Goal: Task Accomplishment & Management: Use online tool/utility

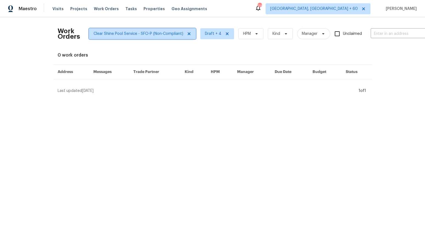
click at [188, 34] on icon at bounding box center [189, 34] width 4 height 4
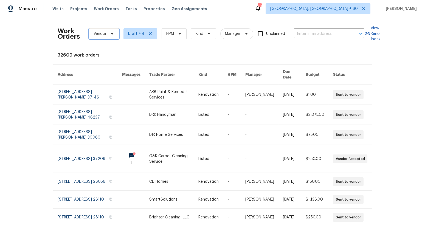
click at [107, 32] on span "Vendor" at bounding box center [104, 33] width 30 height 11
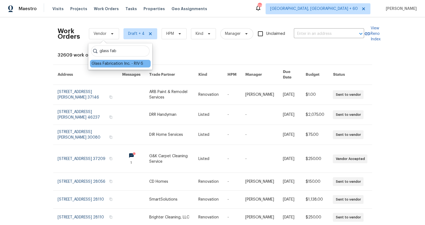
type input "glass fab"
click at [131, 64] on div "Glass Fabrication Inc. - RIV-S" at bounding box center [118, 63] width 52 height 5
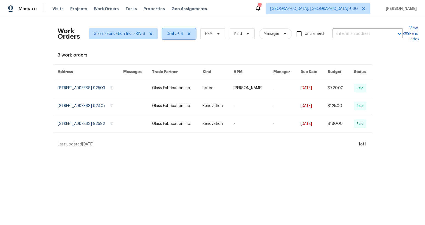
click at [188, 33] on icon at bounding box center [189, 34] width 4 height 4
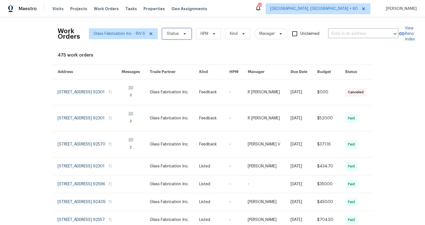
click at [179, 33] on span "Status" at bounding box center [176, 33] width 29 height 11
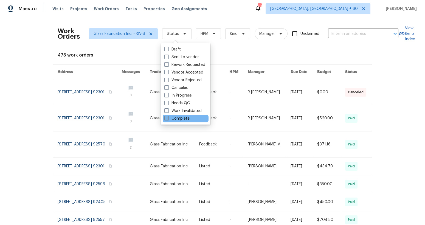
click at [182, 118] on label "Complete" at bounding box center [176, 118] width 25 height 5
click at [168, 118] on input "Complete" at bounding box center [166, 118] width 4 height 4
checkbox input "true"
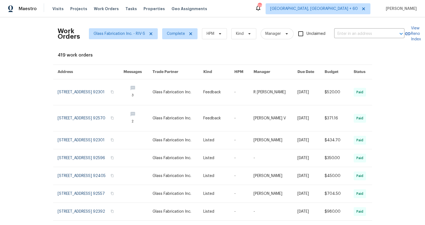
click at [33, 94] on div "Work Orders Glass Fabrication Inc. - RIV-S Complete HPM Kind Manager Unclaimed …" at bounding box center [212, 121] width 425 height 208
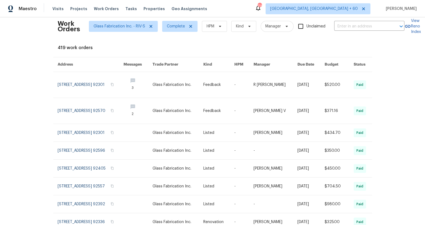
scroll to position [11, 0]
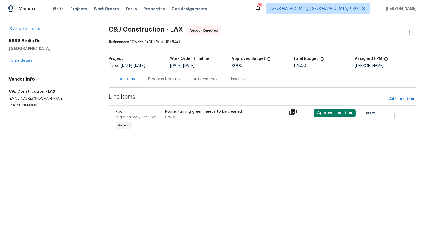
click at [158, 79] on div "Progress Updates" at bounding box center [164, 79] width 32 height 5
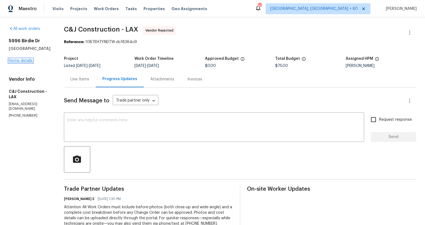
click at [29, 62] on link "Home details" at bounding box center [21, 61] width 24 height 4
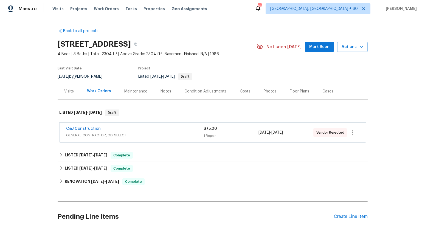
click at [219, 134] on div "1 Repair" at bounding box center [231, 135] width 55 height 5
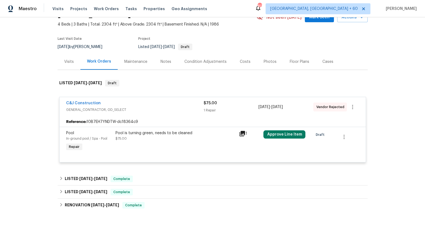
scroll to position [32, 0]
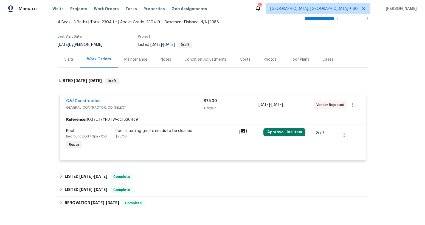
click at [243, 131] on icon at bounding box center [242, 131] width 5 height 5
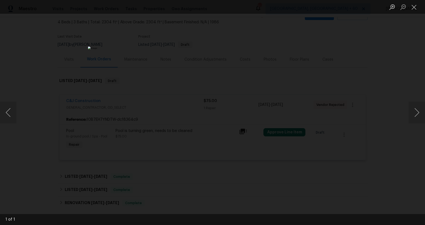
click at [68, 32] on div "Lightbox" at bounding box center [212, 112] width 425 height 225
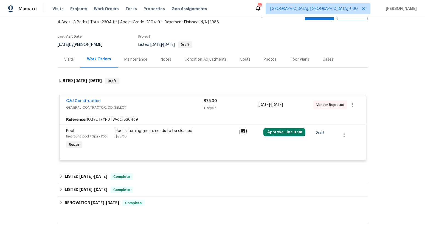
click at [136, 104] on div "C&J Construction" at bounding box center [135, 101] width 138 height 7
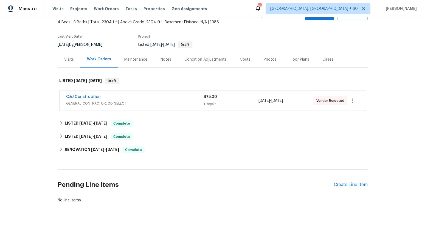
click at [172, 101] on span "GENERAL_CONTRACTOR, OD_SELECT" at bounding box center [135, 103] width 138 height 5
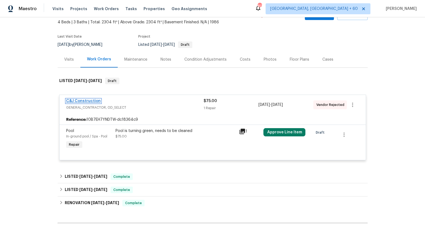
click at [91, 99] on link "C&J Construction" at bounding box center [83, 101] width 35 height 4
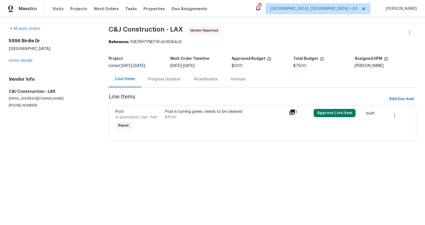
click at [149, 84] on div "Progress Updates" at bounding box center [165, 79] width 46 height 16
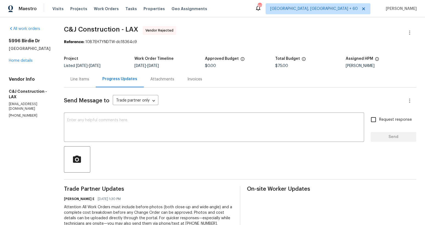
click at [78, 82] on div "Line Items" at bounding box center [80, 79] width 32 height 16
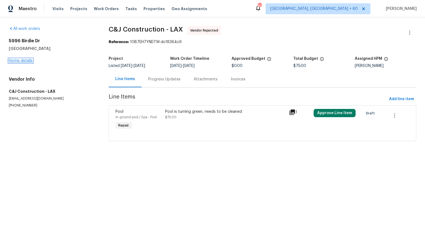
click at [24, 61] on link "Home details" at bounding box center [21, 61] width 24 height 4
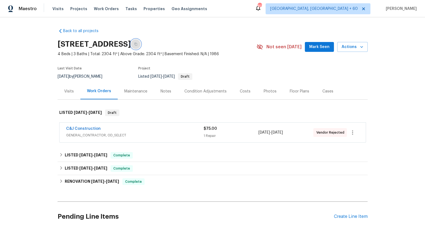
click at [138, 44] on icon "button" at bounding box center [135, 44] width 3 height 3
click at [356, 132] on icon "button" at bounding box center [353, 132] width 7 height 7
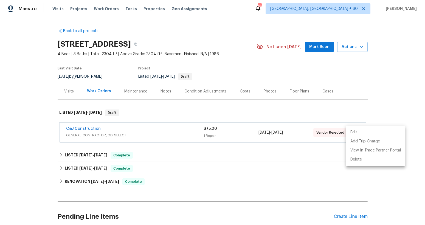
click at [359, 131] on li "Edit" at bounding box center [375, 132] width 59 height 9
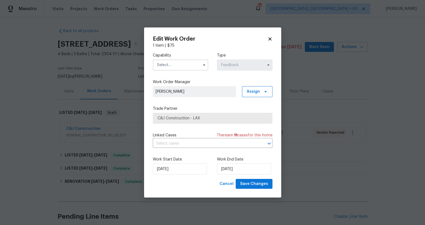
click at [270, 38] on icon at bounding box center [270, 38] width 3 height 3
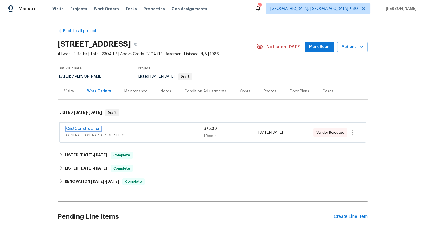
click at [88, 128] on link "C&J Construction" at bounding box center [83, 129] width 35 height 4
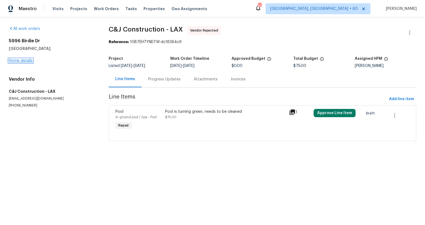
click at [19, 60] on link "Home details" at bounding box center [21, 61] width 24 height 4
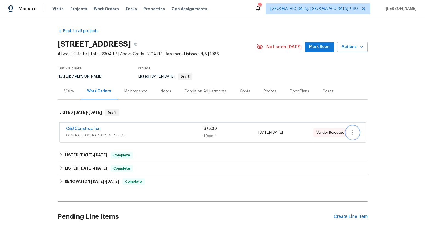
click at [350, 133] on icon "button" at bounding box center [353, 132] width 7 height 7
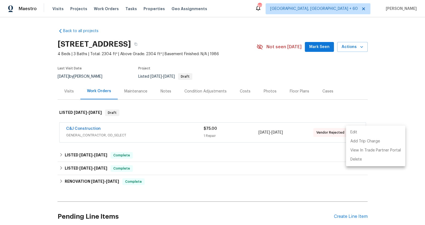
click at [356, 134] on li "Edit" at bounding box center [375, 132] width 59 height 9
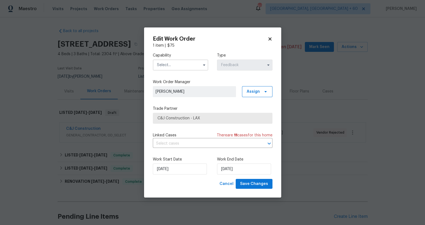
click at [184, 67] on input "text" at bounding box center [180, 65] width 55 height 11
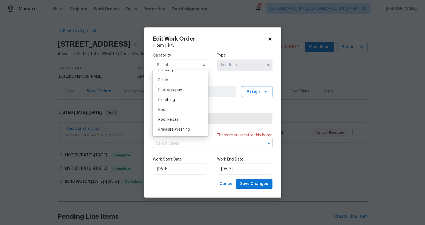
scroll to position [472, 0]
click at [177, 106] on div "Pool" at bounding box center [180, 105] width 53 height 10
type input "Pool"
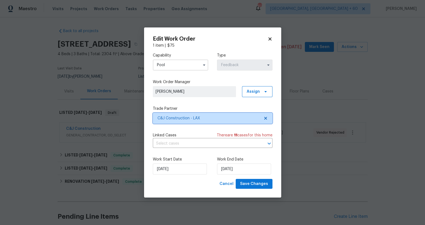
click at [194, 119] on span "C&J Construction - LAX" at bounding box center [209, 118] width 102 height 5
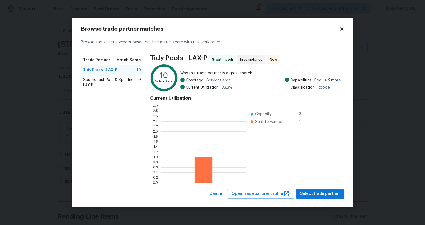
scroll to position [1, 0]
click at [115, 82] on span "Southcoast Pool & Spa, Inc - LAX-P" at bounding box center [110, 82] width 55 height 11
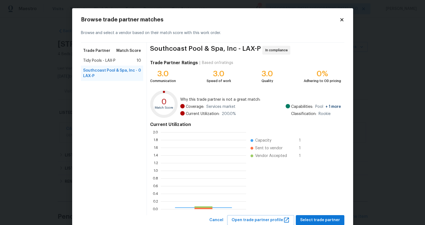
scroll to position [77, 85]
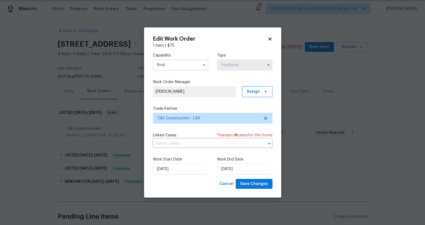
click at [363, 52] on body "Maestro Visits Projects Work Orders Tasks Properties Geo Assignments [GEOGRAPHI…" at bounding box center [212, 112] width 425 height 225
click at [272, 38] on icon at bounding box center [270, 39] width 5 height 5
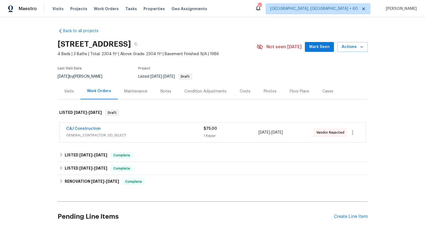
click at [231, 134] on div "1 Repair" at bounding box center [231, 135] width 55 height 5
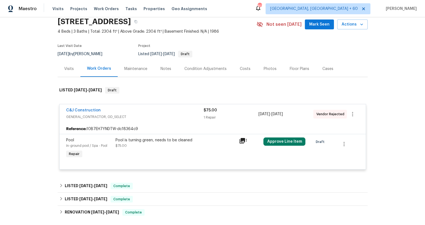
scroll to position [24, 0]
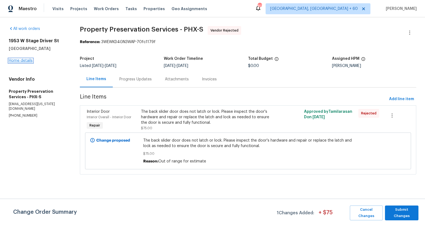
click at [31, 61] on link "Home details" at bounding box center [21, 61] width 24 height 4
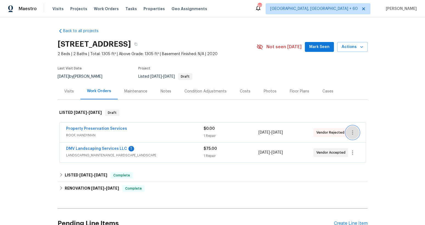
click at [353, 130] on icon "button" at bounding box center [352, 132] width 1 height 4
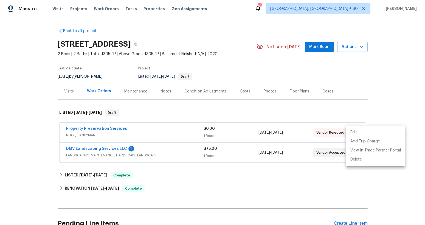
click at [357, 133] on li "Edit" at bounding box center [375, 132] width 59 height 9
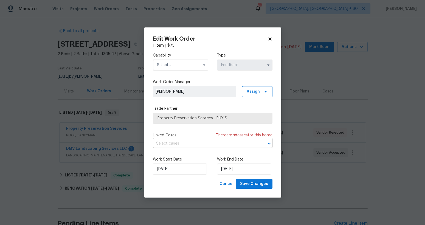
click at [179, 68] on input "text" at bounding box center [180, 65] width 55 height 11
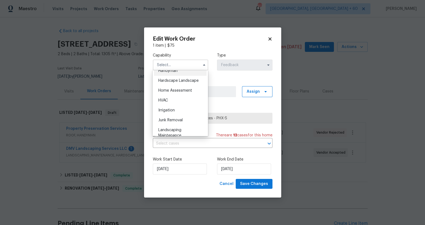
click at [178, 72] on span "Handyman" at bounding box center [167, 71] width 19 height 4
type input "Handyman"
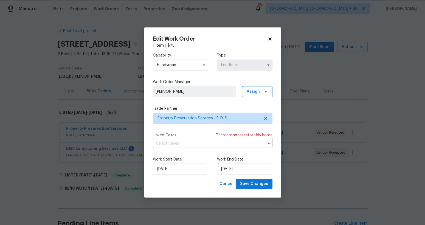
scroll to position [292, 0]
click at [212, 118] on span "Property Preservation Services - PHX-S" at bounding box center [209, 118] width 102 height 5
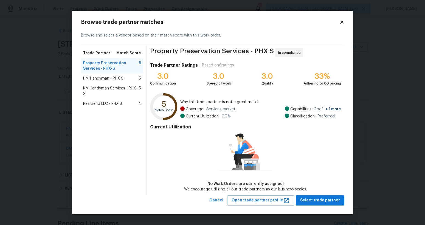
click at [127, 80] on div "HM-Handyman - PHX-S 5" at bounding box center [112, 78] width 58 height 5
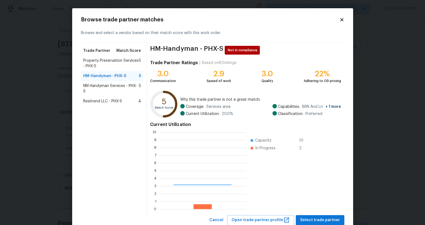
scroll to position [77, 87]
click at [124, 86] on span "NM Handyman Services - PHX-S" at bounding box center [111, 88] width 56 height 11
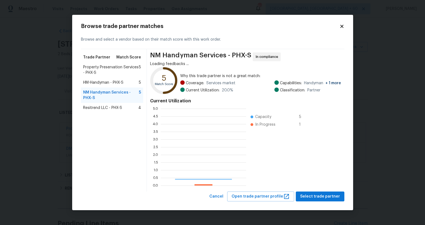
scroll to position [77, 85]
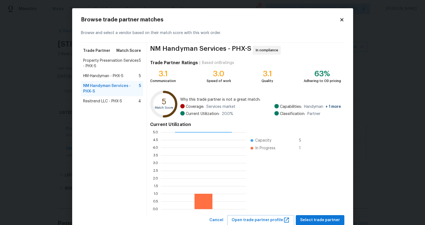
click at [119, 99] on span "Resitrend LLC - PHX-S" at bounding box center [102, 101] width 39 height 5
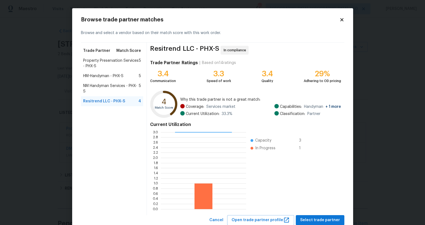
click at [111, 87] on span "NM Handyman Services - PHX-S" at bounding box center [111, 88] width 56 height 11
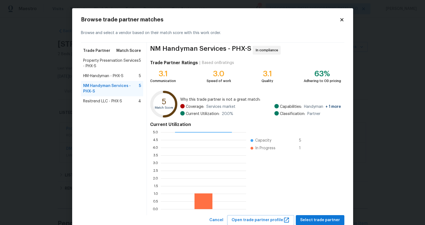
click at [114, 67] on span "Property Preservation Services - PHX-S" at bounding box center [111, 63] width 56 height 11
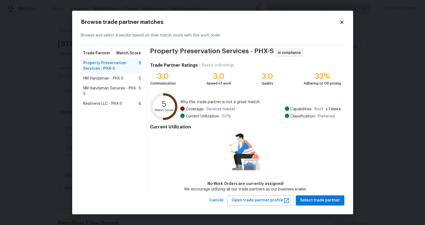
click at [116, 76] on span "HM-Handyman - PHX-S" at bounding box center [103, 78] width 40 height 5
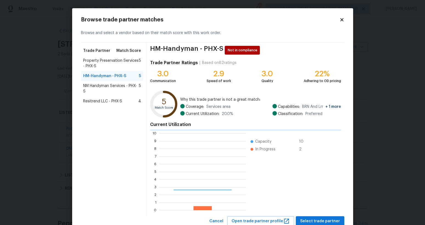
scroll to position [77, 87]
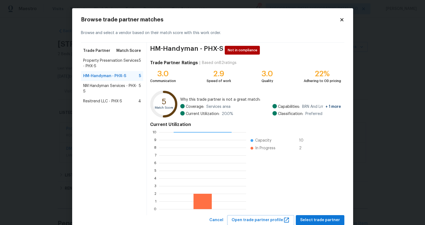
click at [342, 19] on icon at bounding box center [341, 19] width 3 height 3
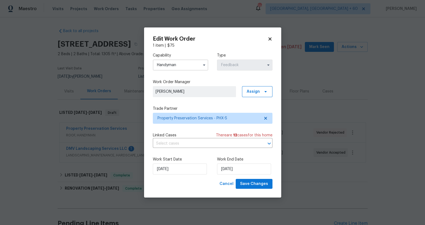
click at [271, 39] on icon at bounding box center [270, 39] width 5 height 5
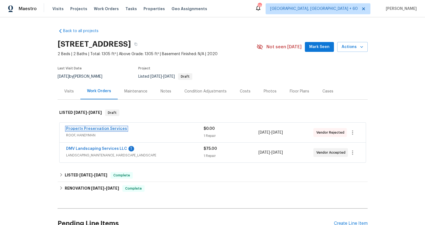
click at [111, 128] on link "Property Preservation Services" at bounding box center [96, 129] width 61 height 4
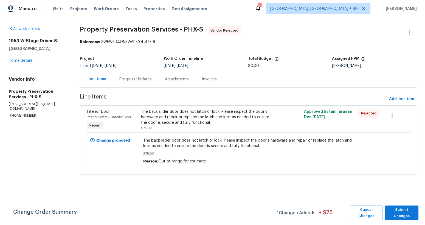
click at [134, 80] on div "Progress Updates" at bounding box center [135, 79] width 32 height 5
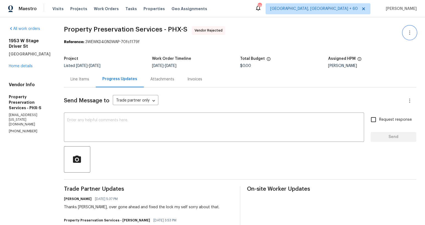
click at [412, 32] on icon "button" at bounding box center [410, 32] width 7 height 7
click at [396, 33] on li "Edit" at bounding box center [391, 32] width 59 height 9
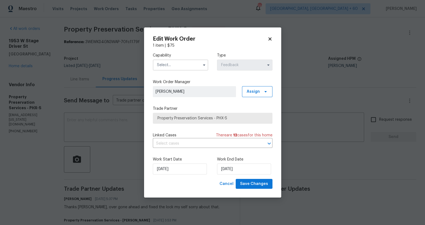
click at [331, 48] on body "Maestro Visits Projects Work Orders Tasks Properties Geo Assignments 799 Albuqu…" at bounding box center [212, 112] width 425 height 225
